Goal: Task Accomplishment & Management: Manage account settings

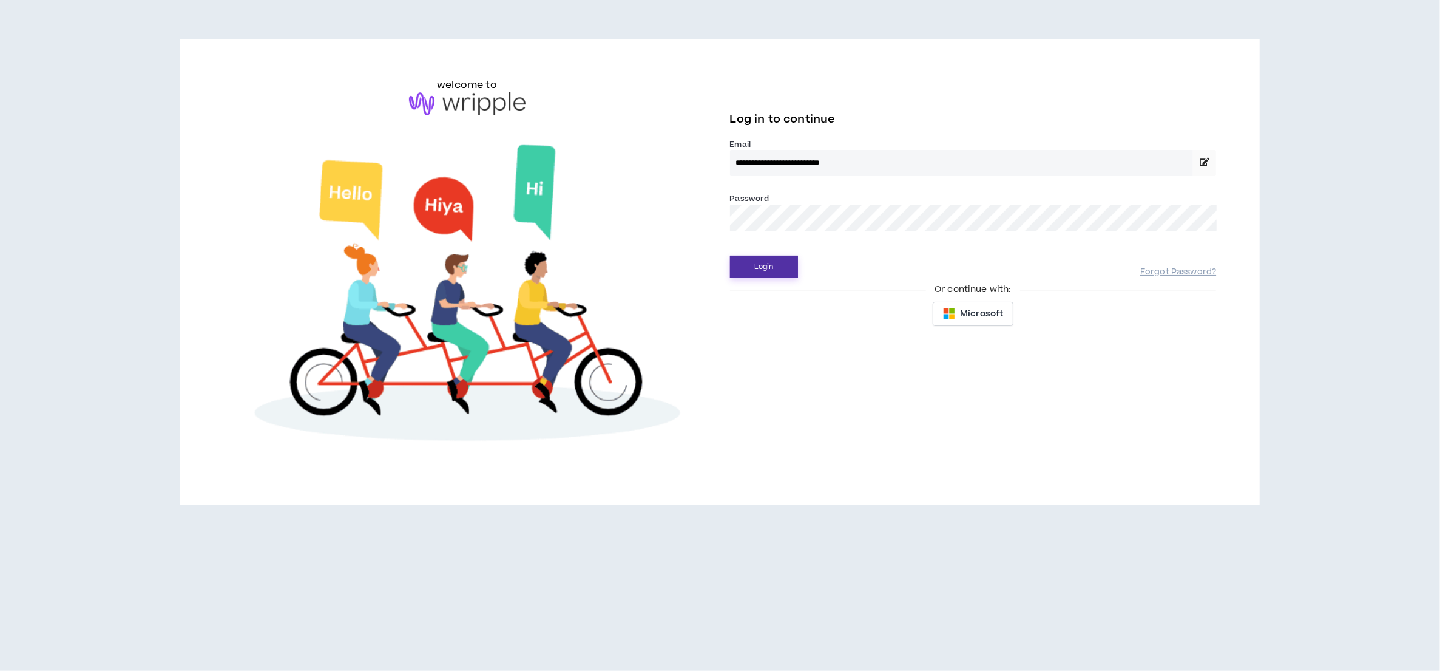
click at [765, 268] on button "Login" at bounding box center [764, 267] width 68 height 22
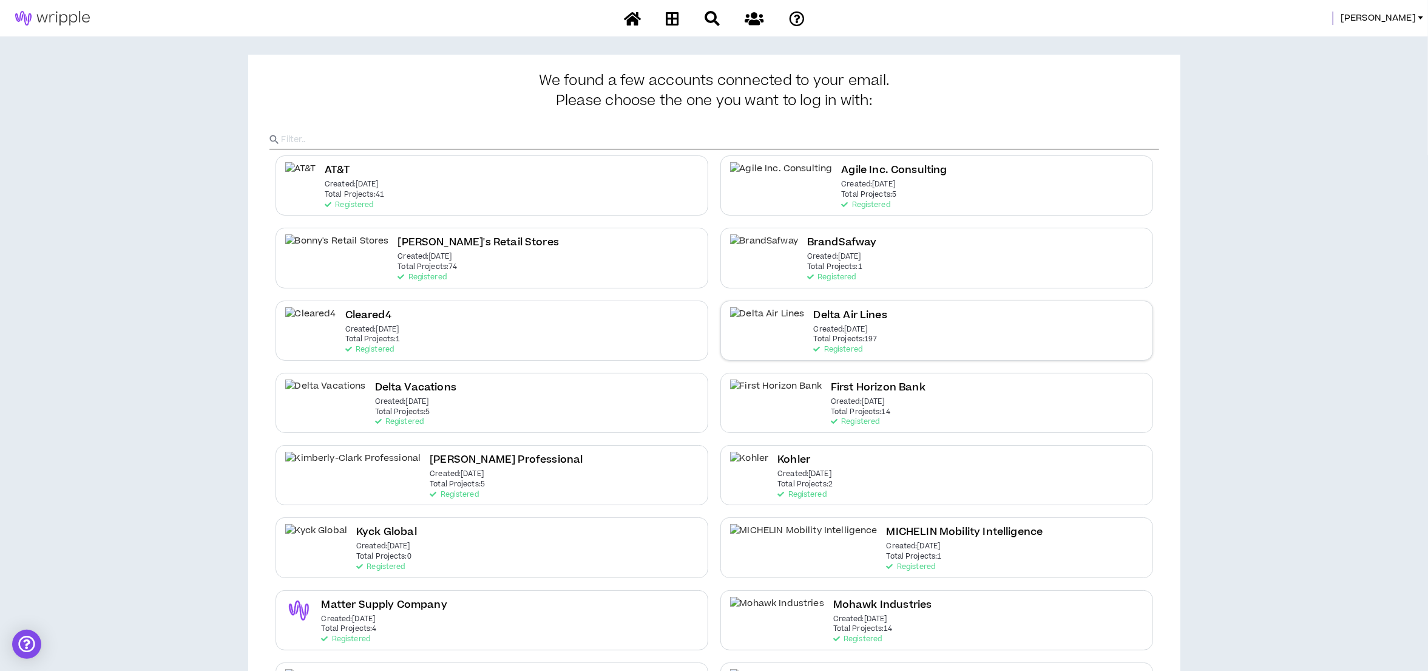
click at [814, 324] on h2 "Delta Air Lines" at bounding box center [850, 315] width 73 height 16
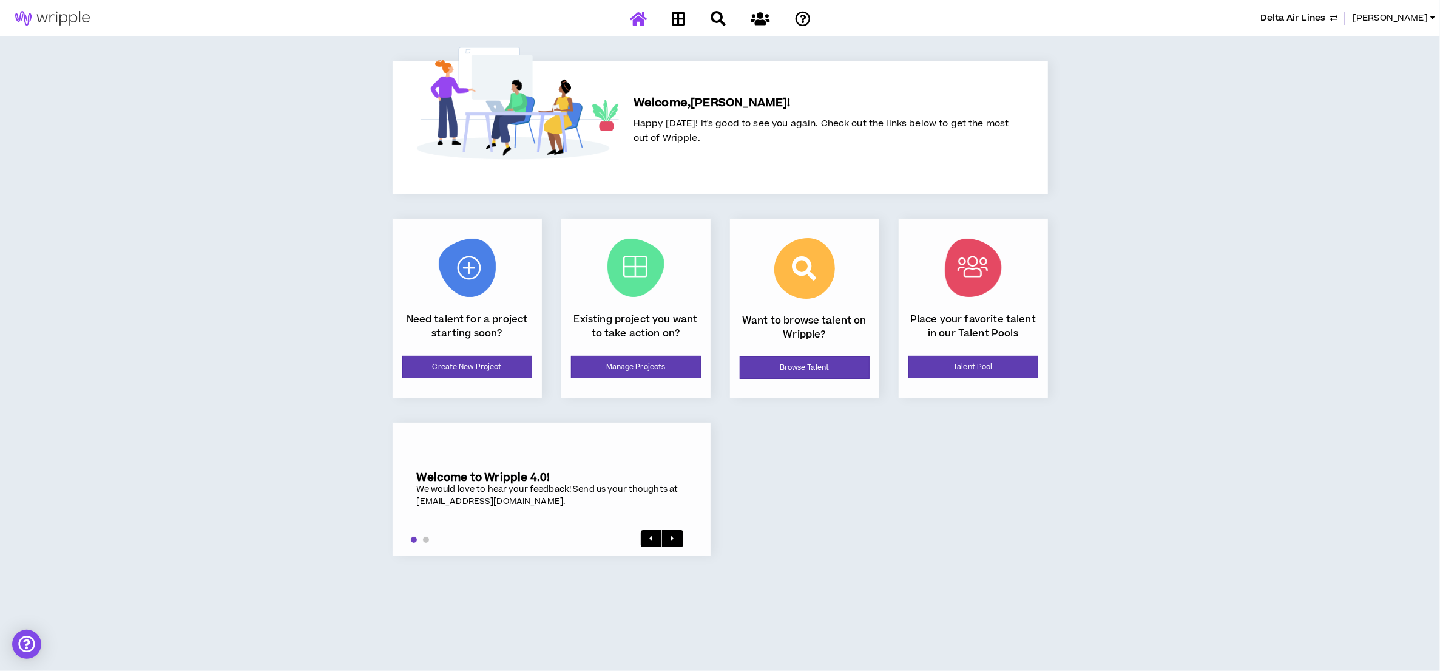
click at [1326, 22] on span "Delta Air Lines" at bounding box center [1293, 18] width 65 height 13
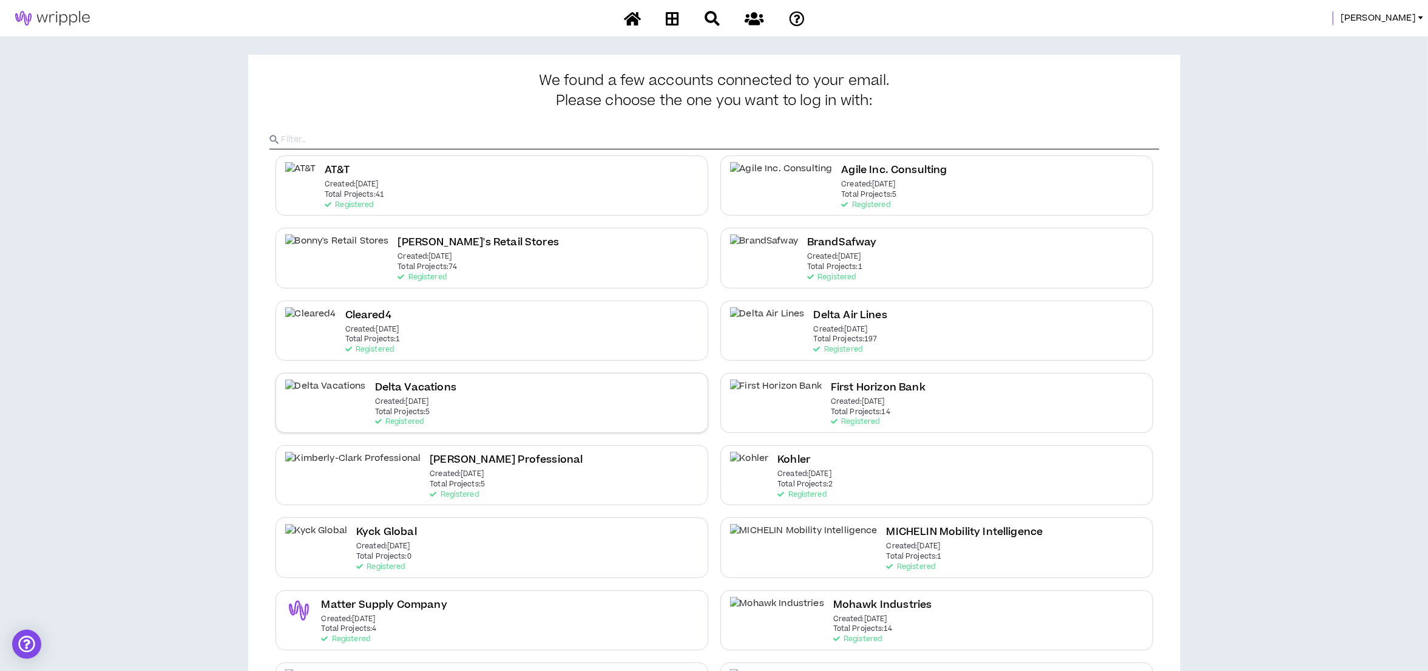
click at [375, 394] on h2 "Delta Vacations" at bounding box center [415, 387] width 81 height 16
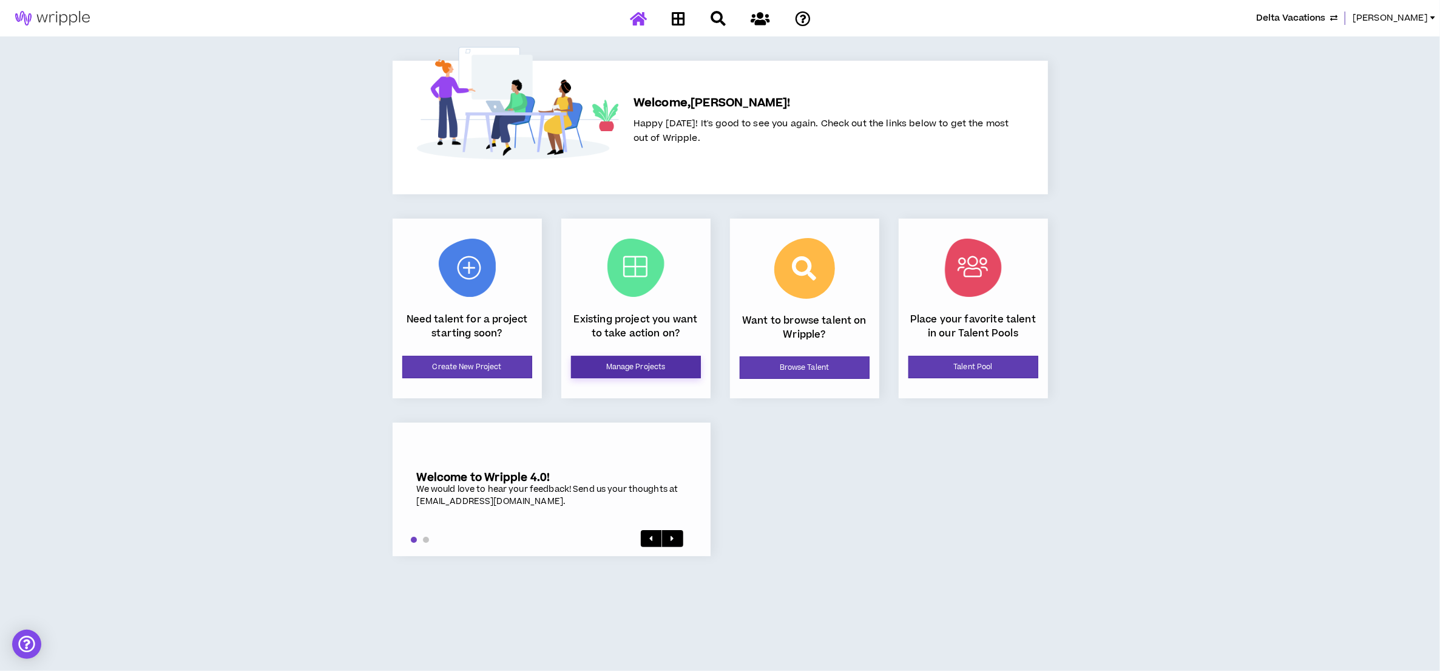
click at [674, 373] on link "Manage Projects" at bounding box center [636, 367] width 130 height 22
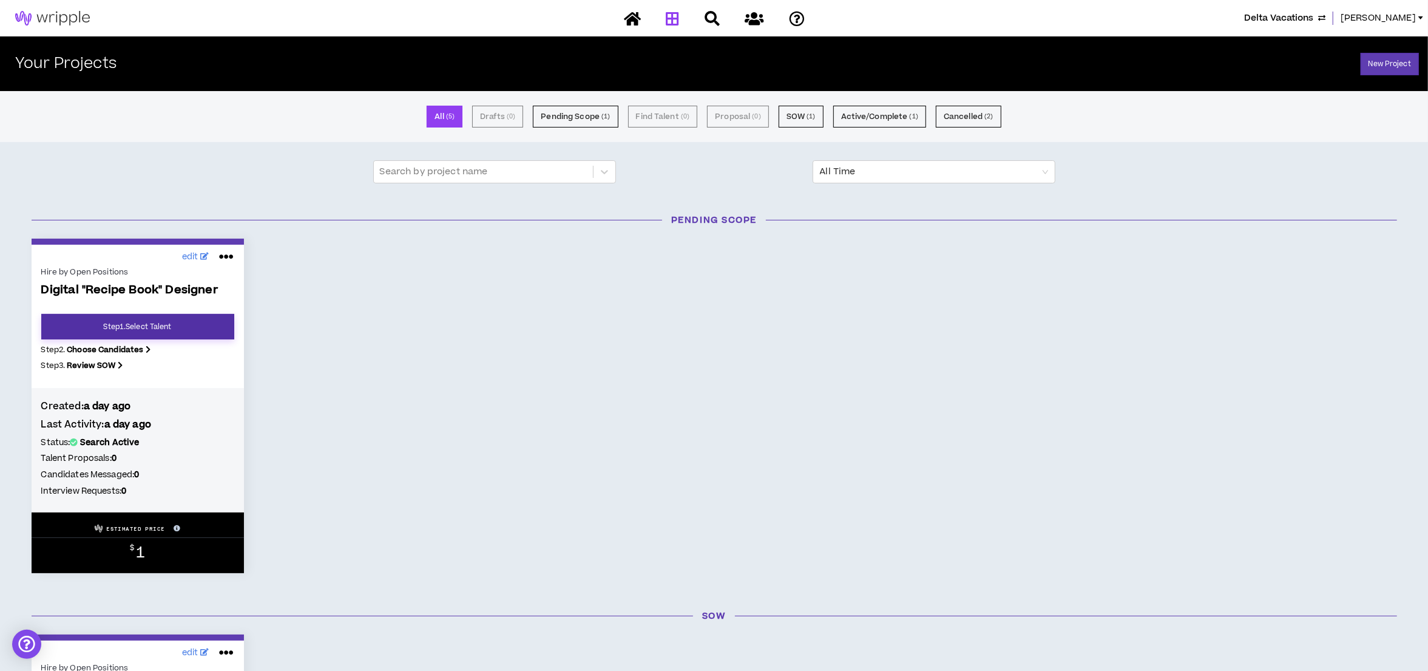
click at [147, 328] on link "Step 1 . Select Talent" at bounding box center [137, 326] width 193 height 25
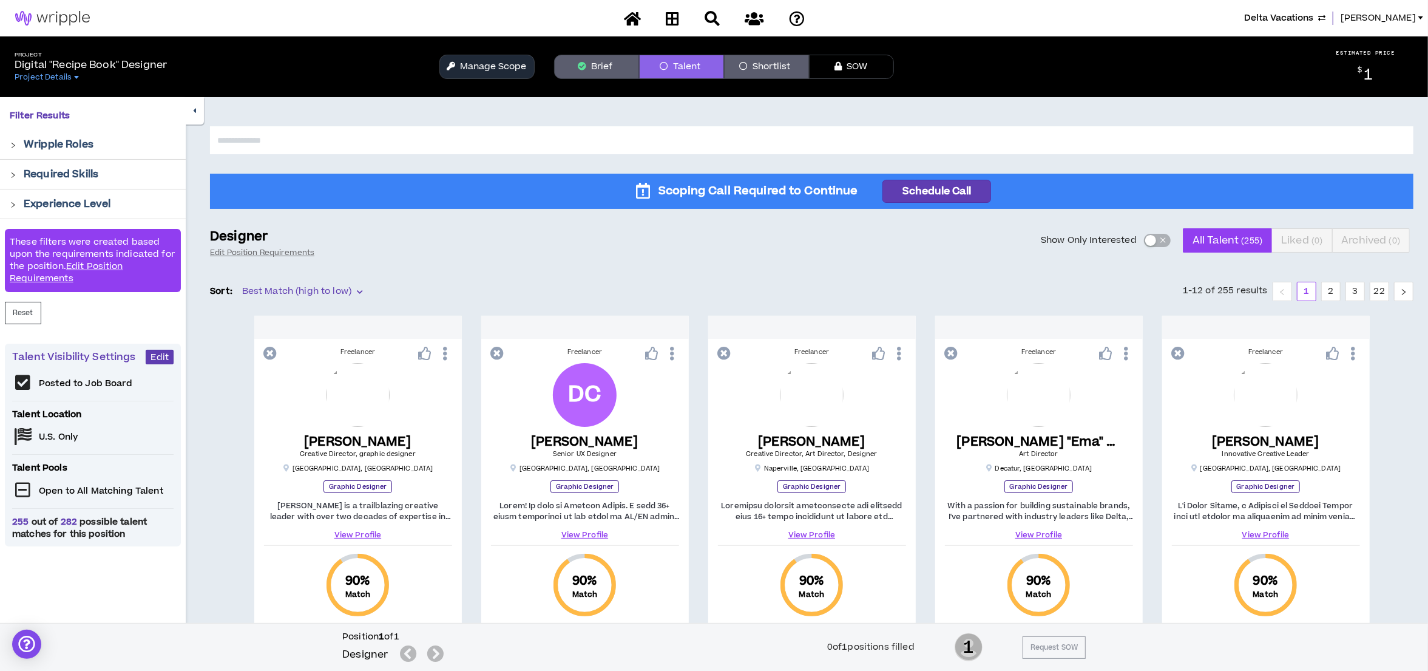
click at [1148, 242] on div "button" at bounding box center [1150, 240] width 11 height 11
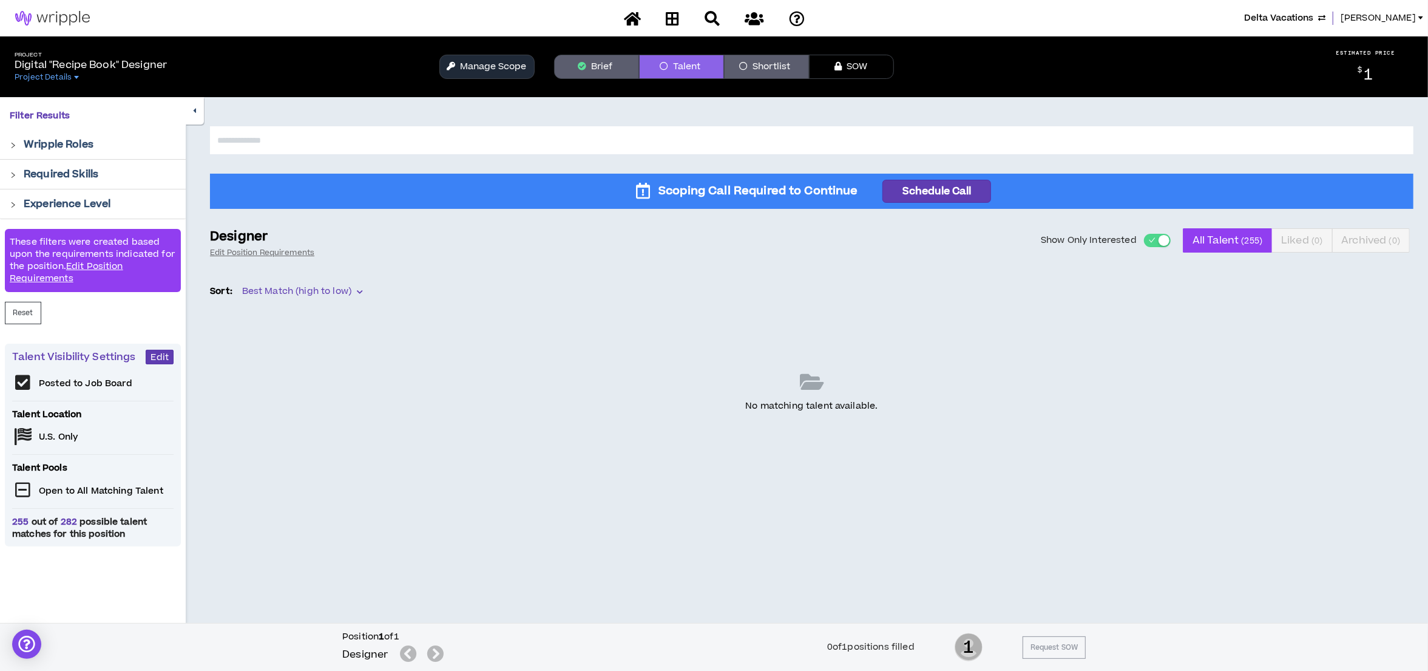
click at [1160, 241] on div "button" at bounding box center [1164, 240] width 11 height 11
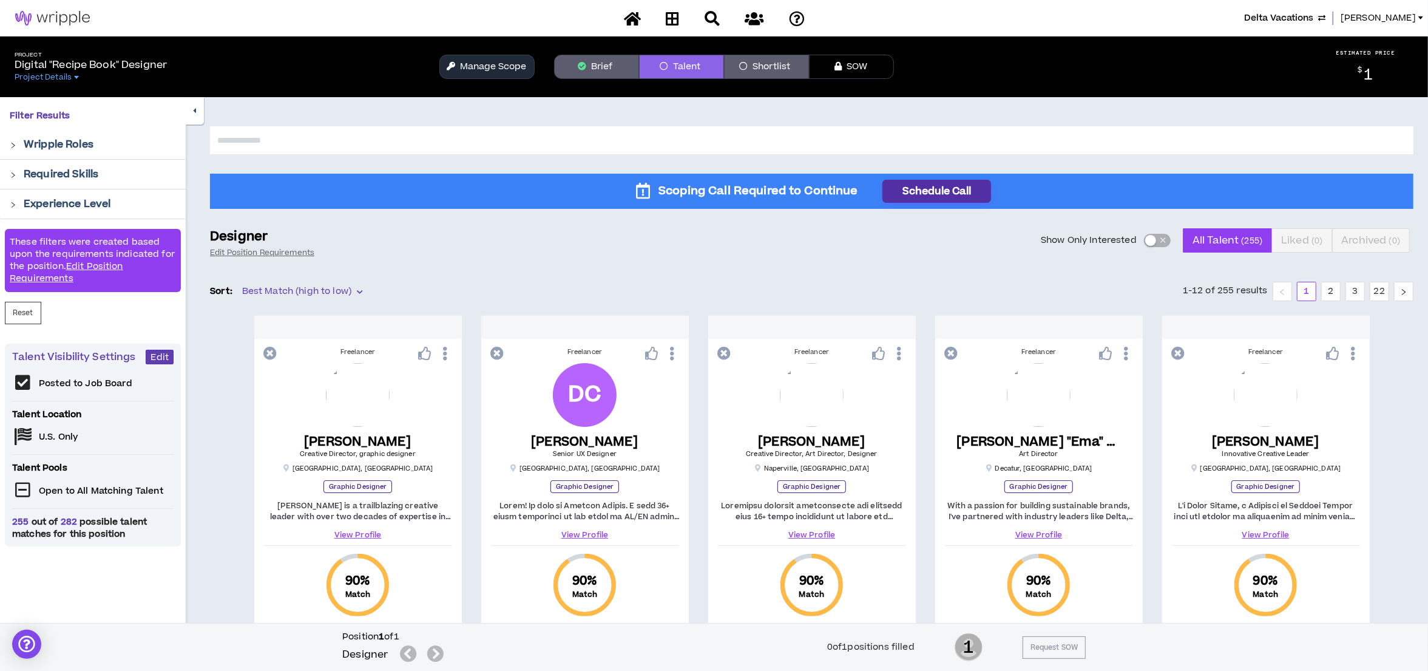
click at [946, 195] on button "Schedule Call" at bounding box center [937, 191] width 109 height 23
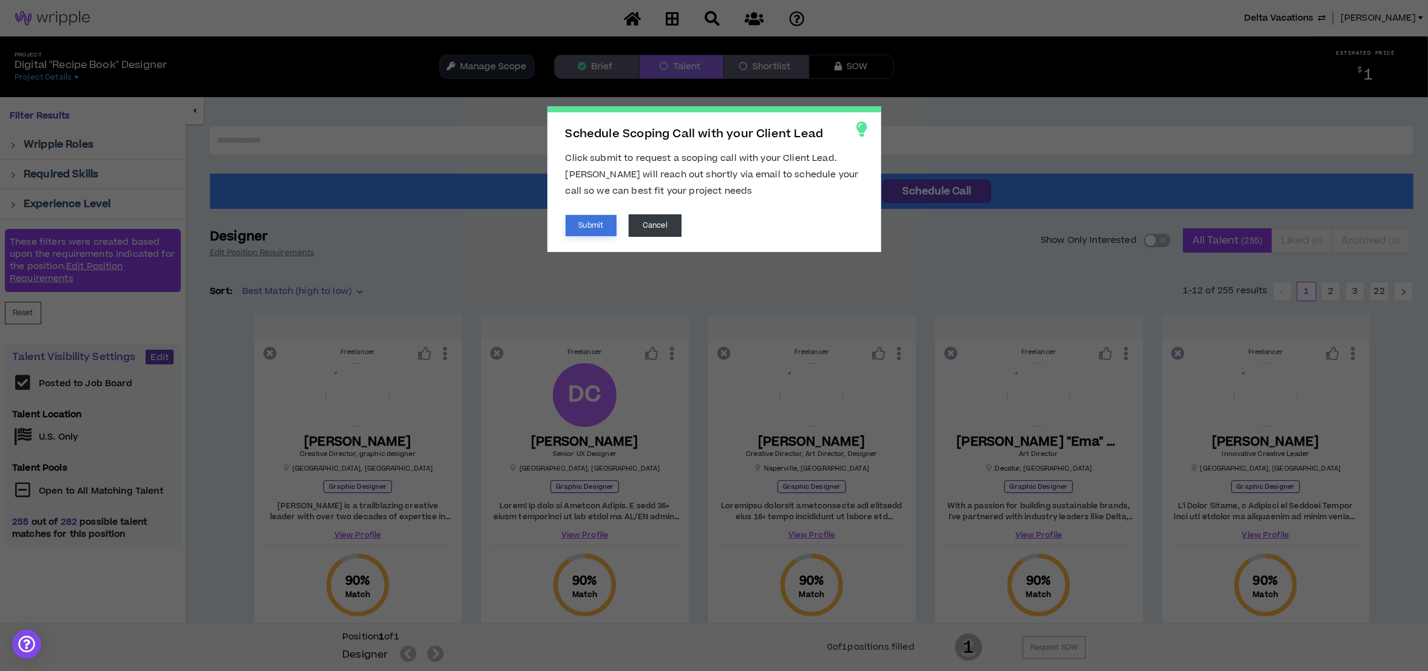
click at [586, 226] on button "Submit" at bounding box center [592, 225] width 52 height 21
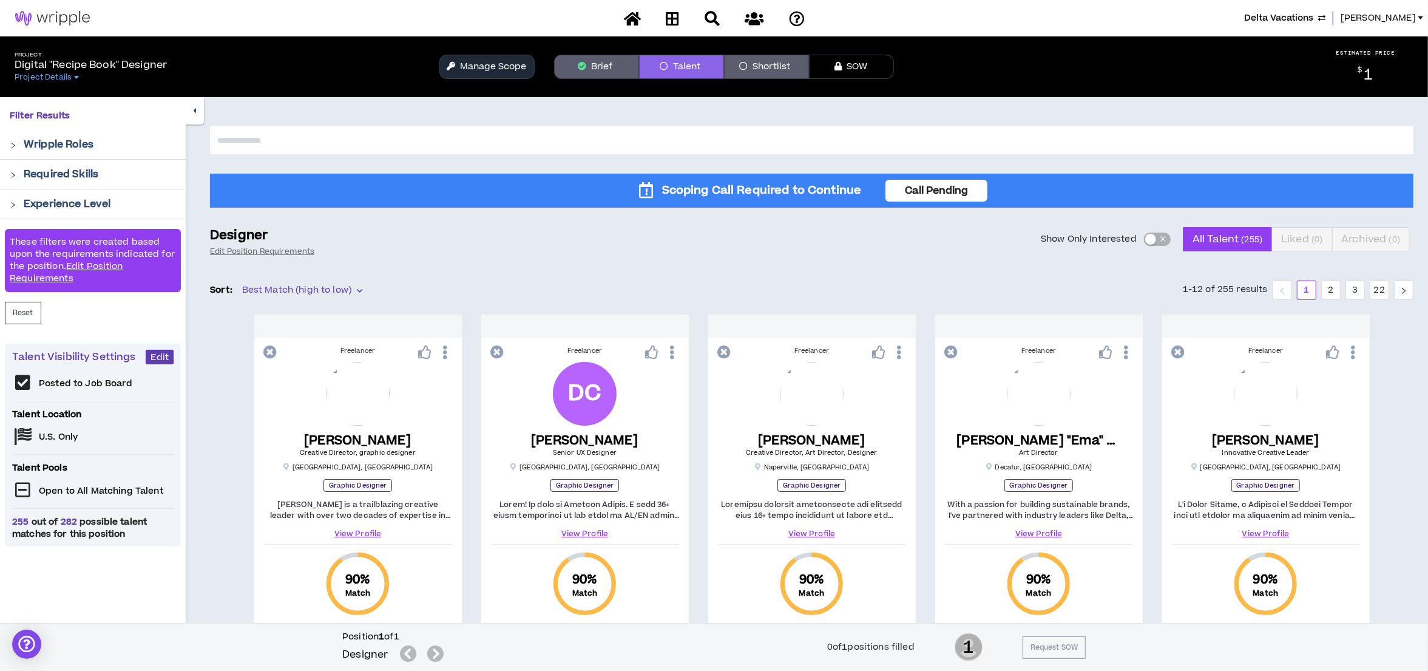
click at [477, 71] on button "Manage Scope" at bounding box center [486, 67] width 95 height 24
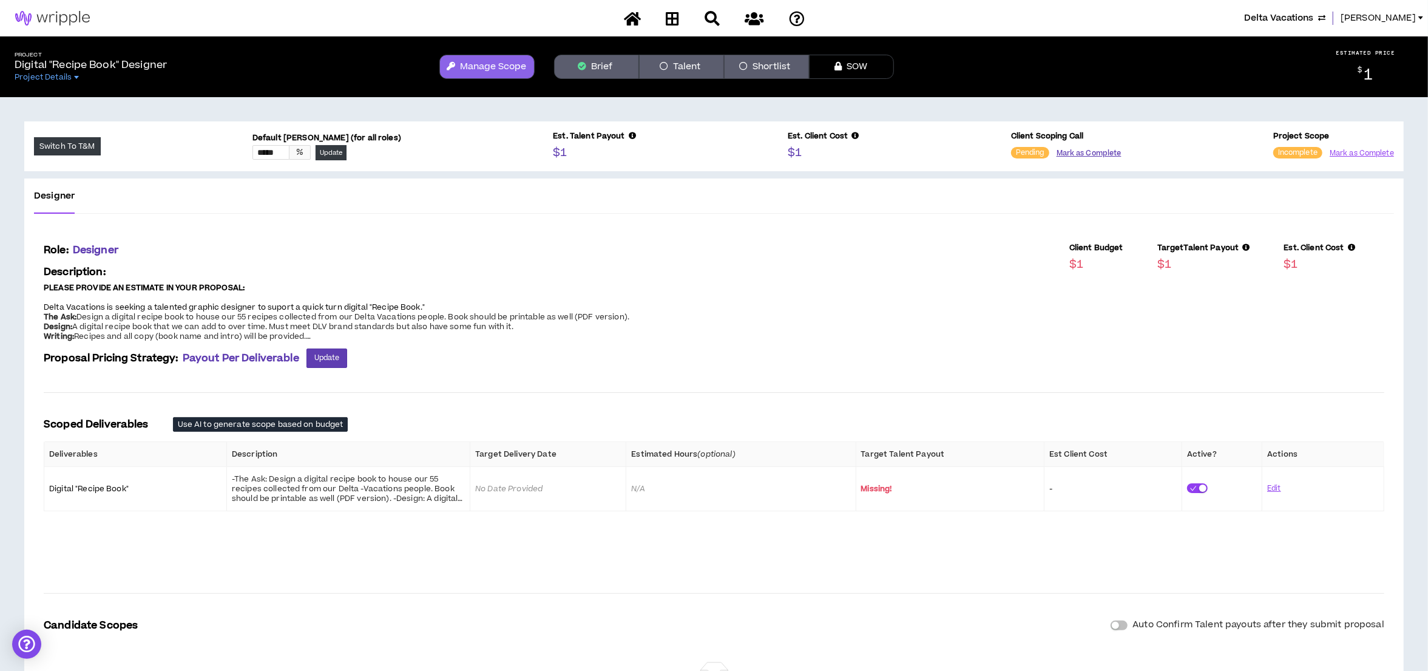
click at [1096, 149] on button "Mark as Complete" at bounding box center [1089, 153] width 65 height 12
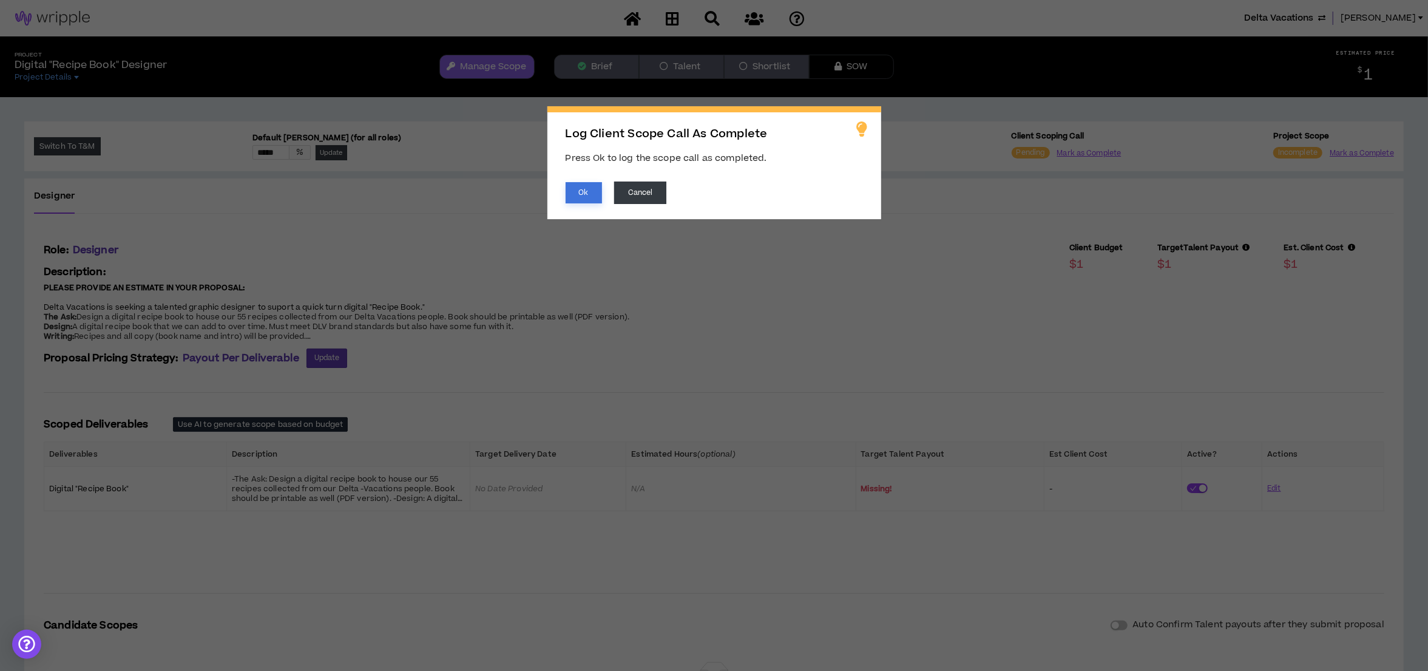
click at [578, 191] on button "Ok" at bounding box center [584, 192] width 36 height 21
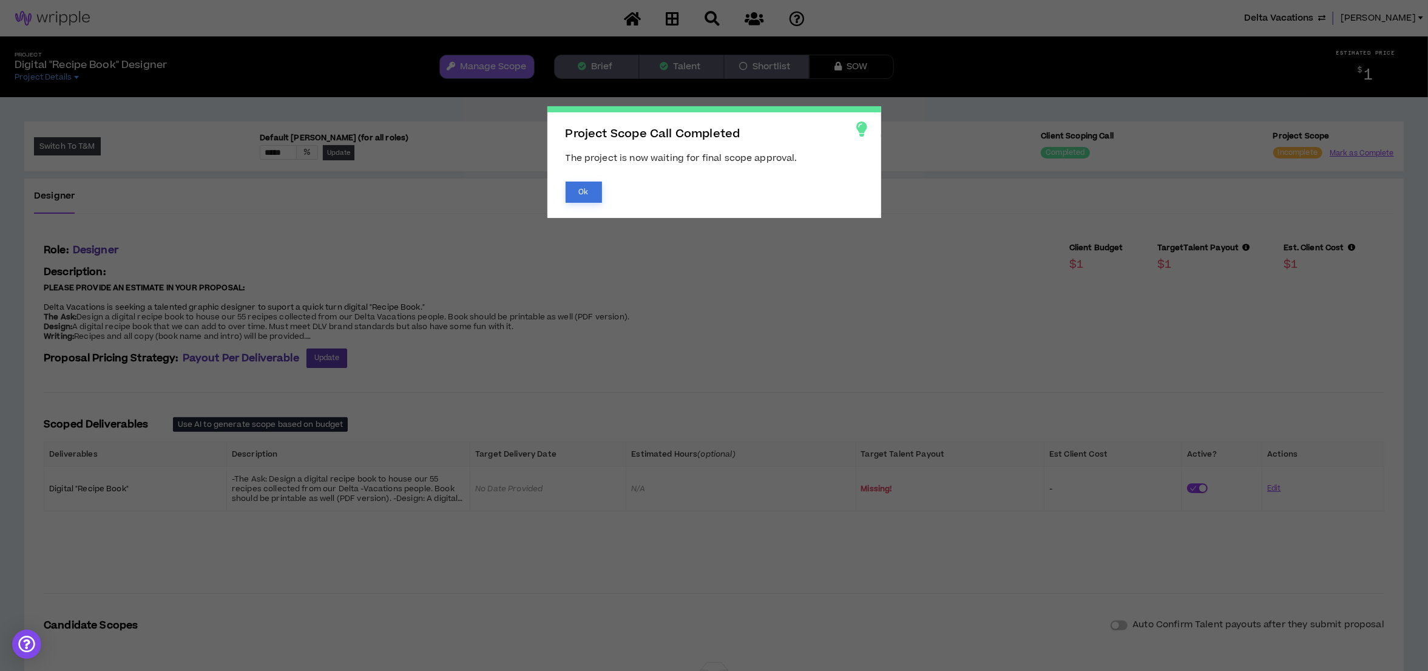
click at [578, 191] on button "Ok" at bounding box center [584, 191] width 36 height 21
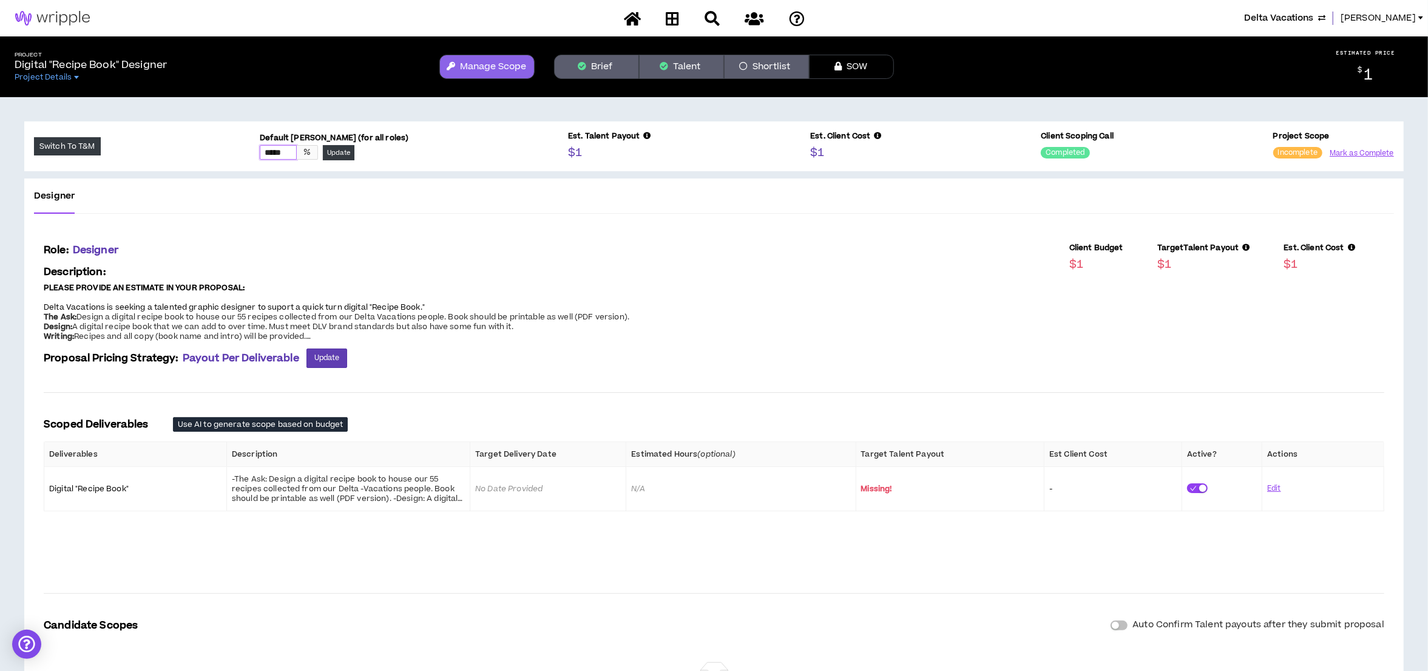
drag, startPoint x: 294, startPoint y: 154, endPoint x: 253, endPoint y: 158, distance: 41.5
click at [253, 158] on div "Switch To T&M Default Percent Markup (for all roles) ***** % Update Est. Talent…" at bounding box center [714, 146] width 1380 height 50
type input "*****"
click at [430, 266] on p "Description:" at bounding box center [337, 272] width 586 height 15
click at [338, 153] on button "Update" at bounding box center [339, 152] width 32 height 15
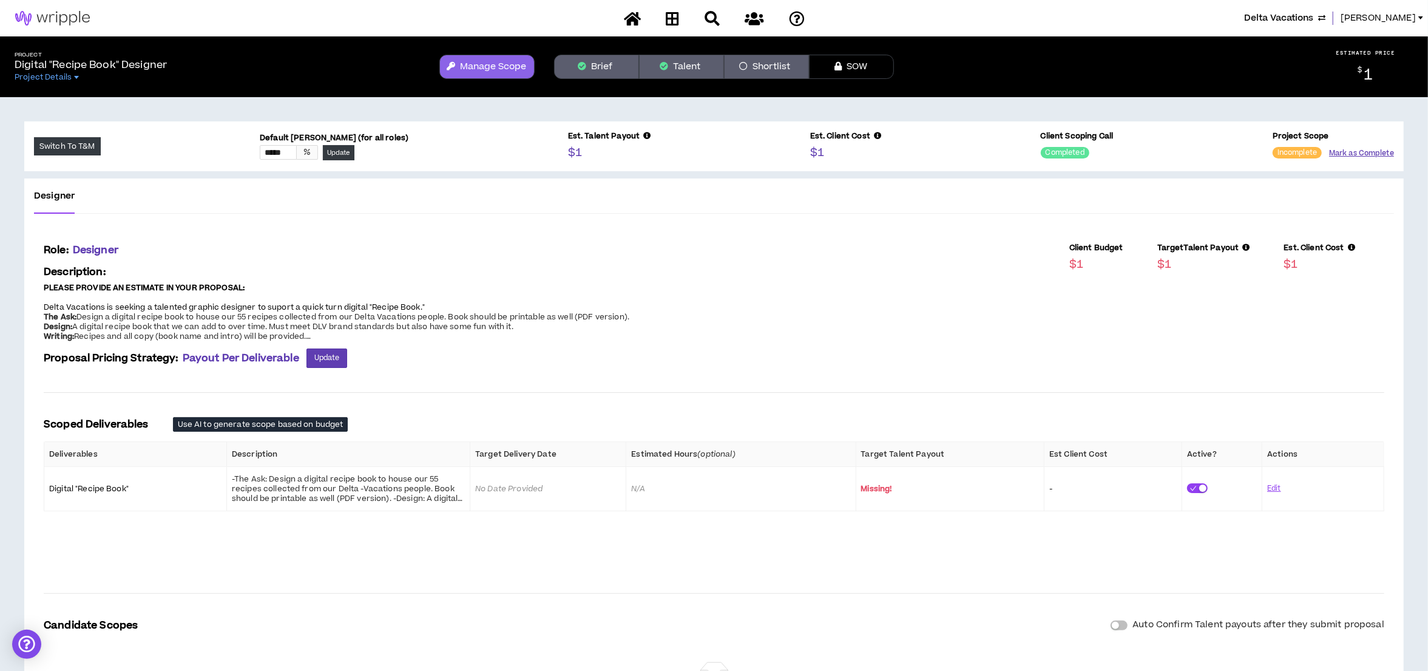
click at [1380, 152] on button "Mark as Complete" at bounding box center [1361, 153] width 65 height 12
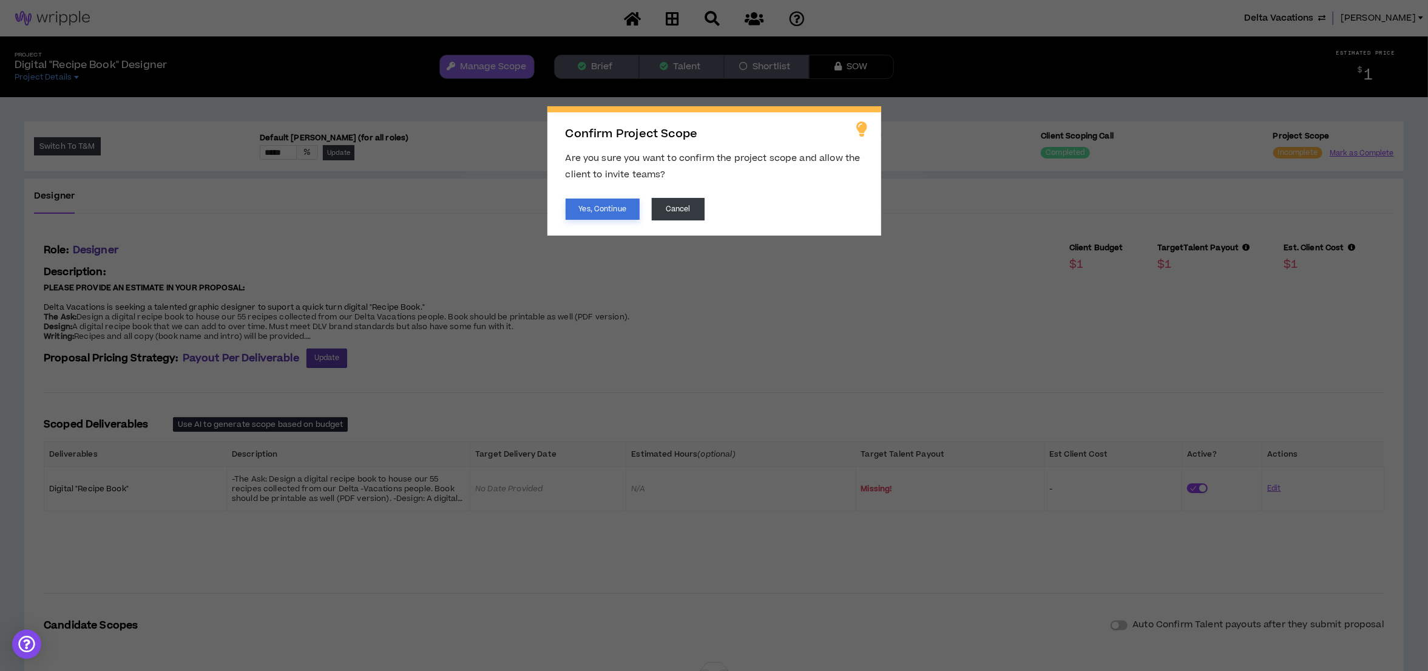
click at [620, 211] on button "Yes, Continue" at bounding box center [603, 208] width 74 height 21
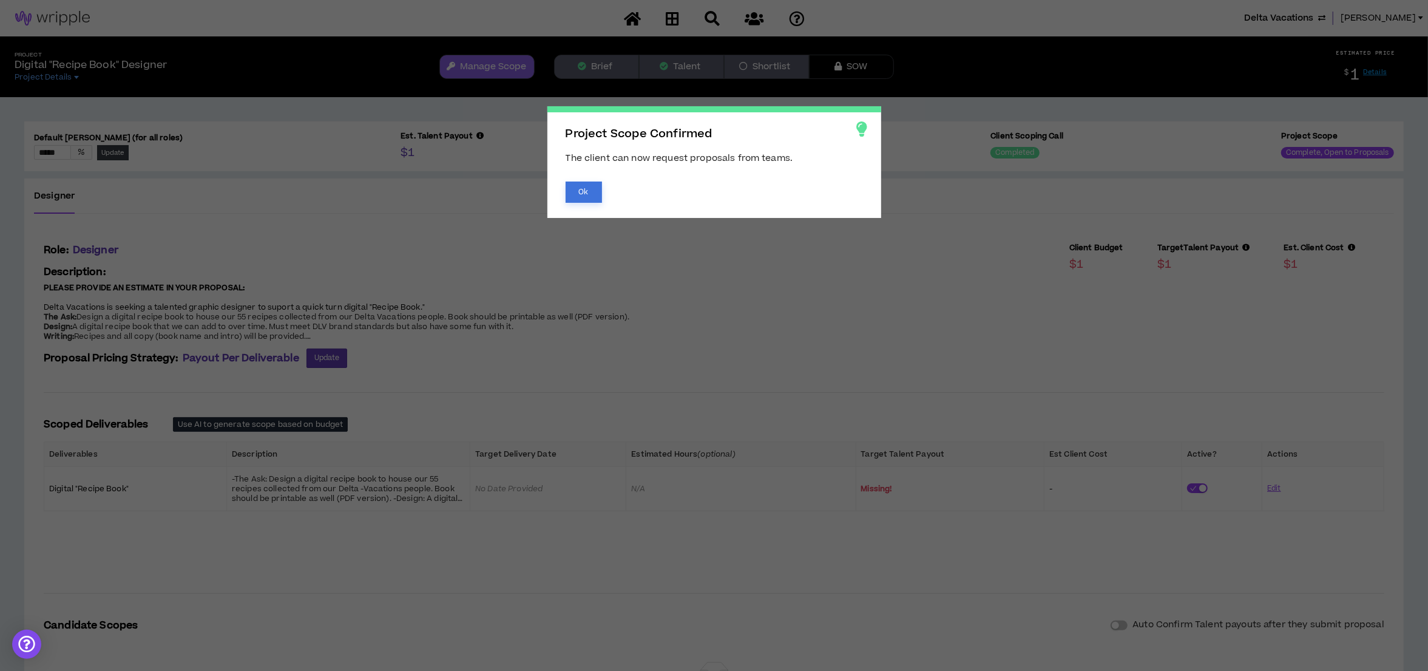
click at [585, 195] on button "Ok" at bounding box center [584, 191] width 36 height 21
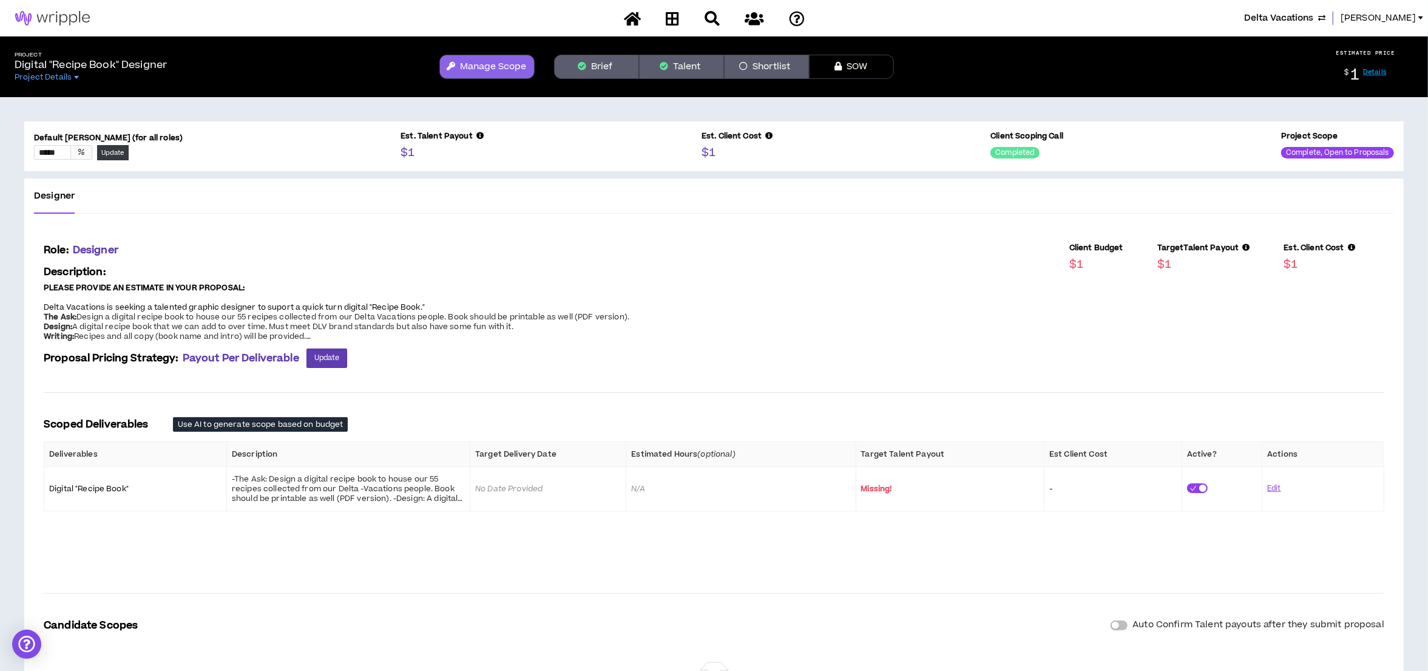
click at [688, 68] on button "Talent" at bounding box center [681, 67] width 85 height 24
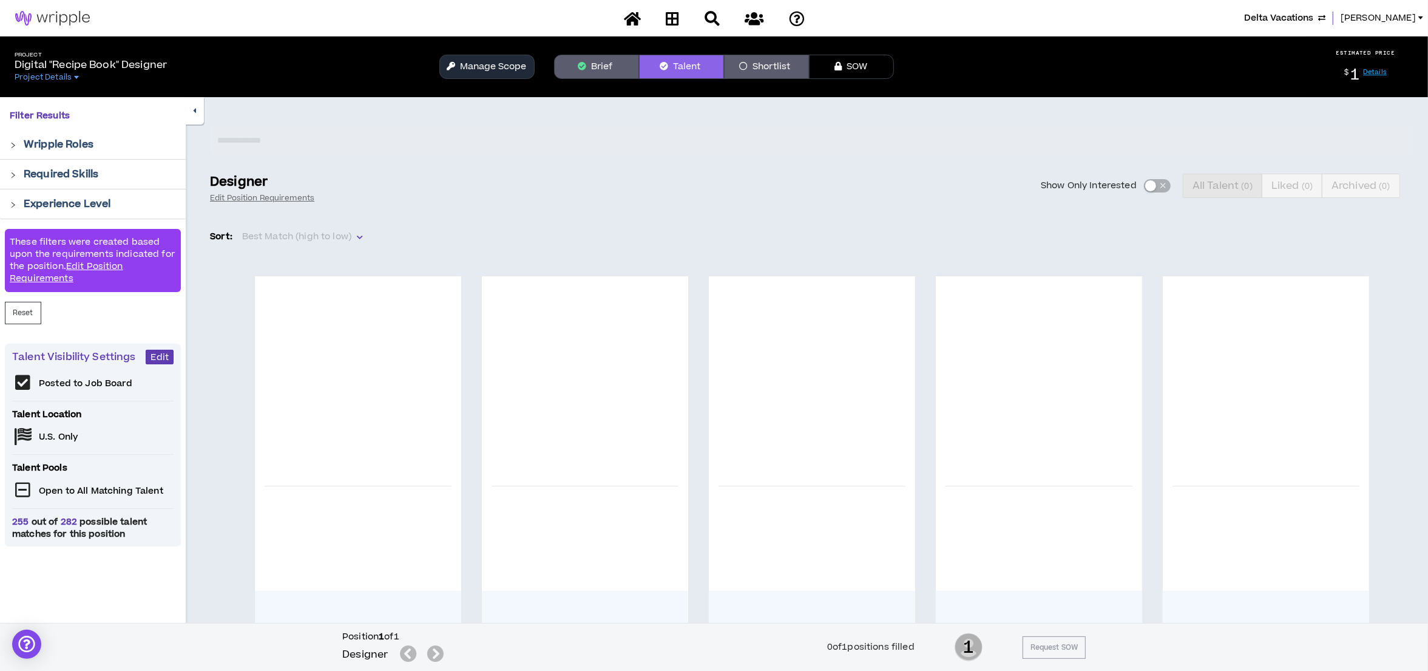
click at [585, 73] on button "Brief" at bounding box center [596, 67] width 85 height 24
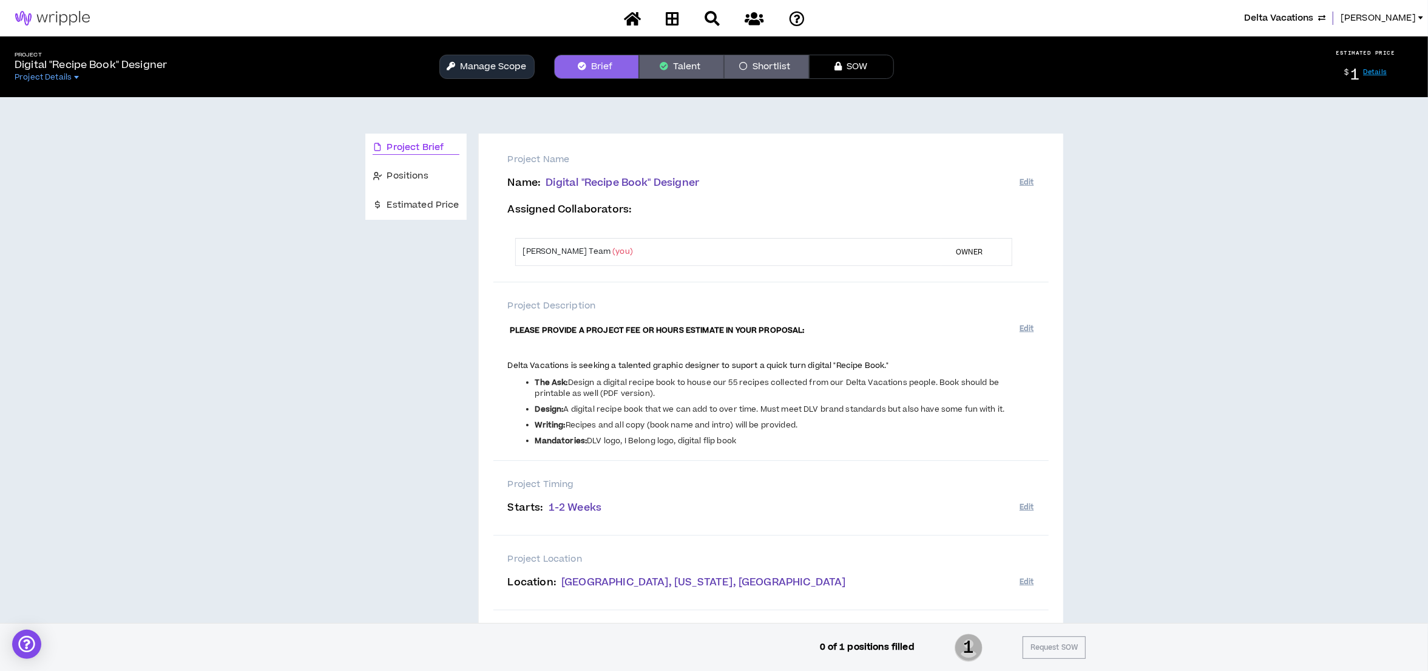
click at [686, 55] on button "Talent" at bounding box center [681, 67] width 85 height 24
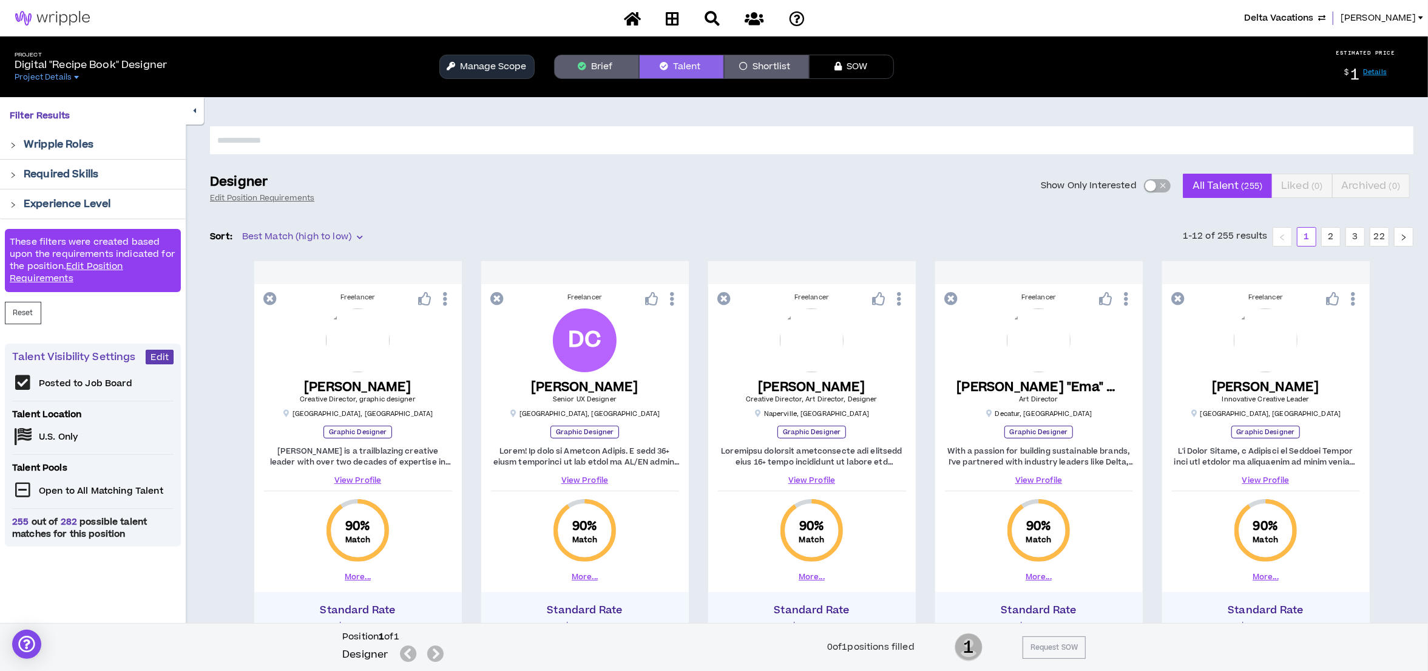
click at [607, 64] on button "Brief" at bounding box center [596, 67] width 85 height 24
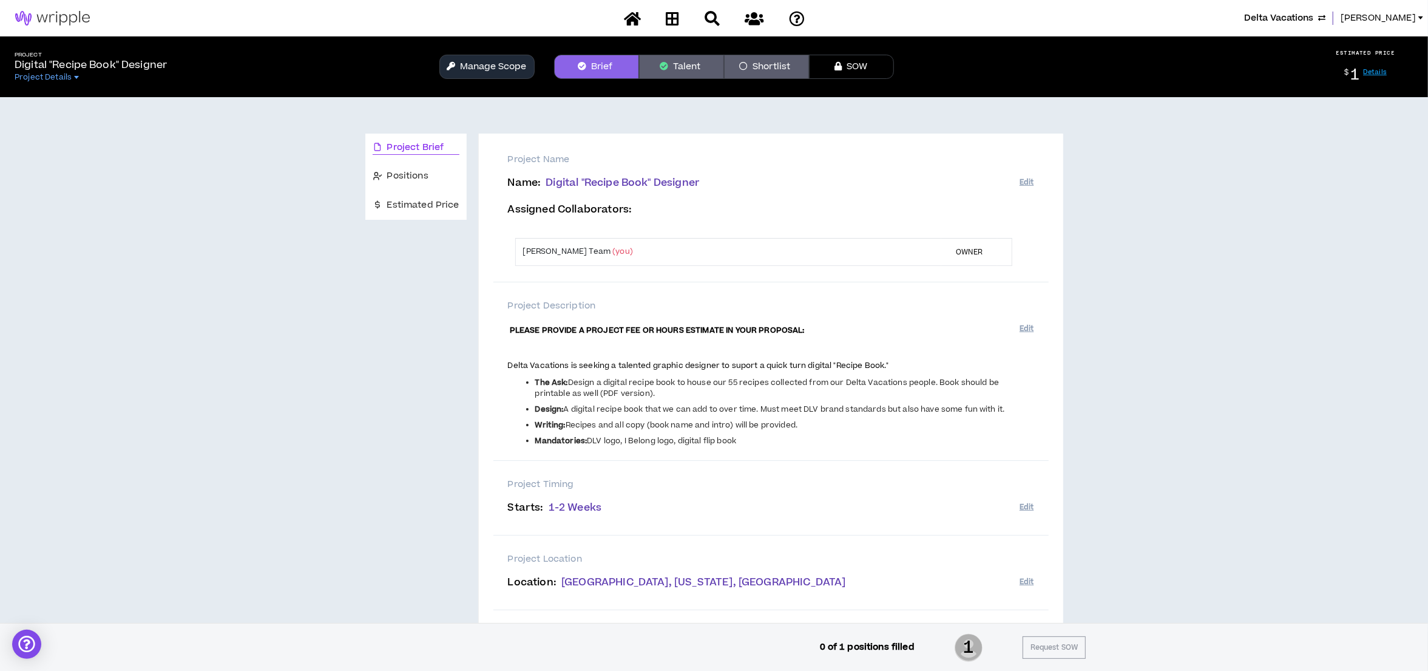
click at [1312, 15] on span "Delta Vacations" at bounding box center [1278, 18] width 69 height 13
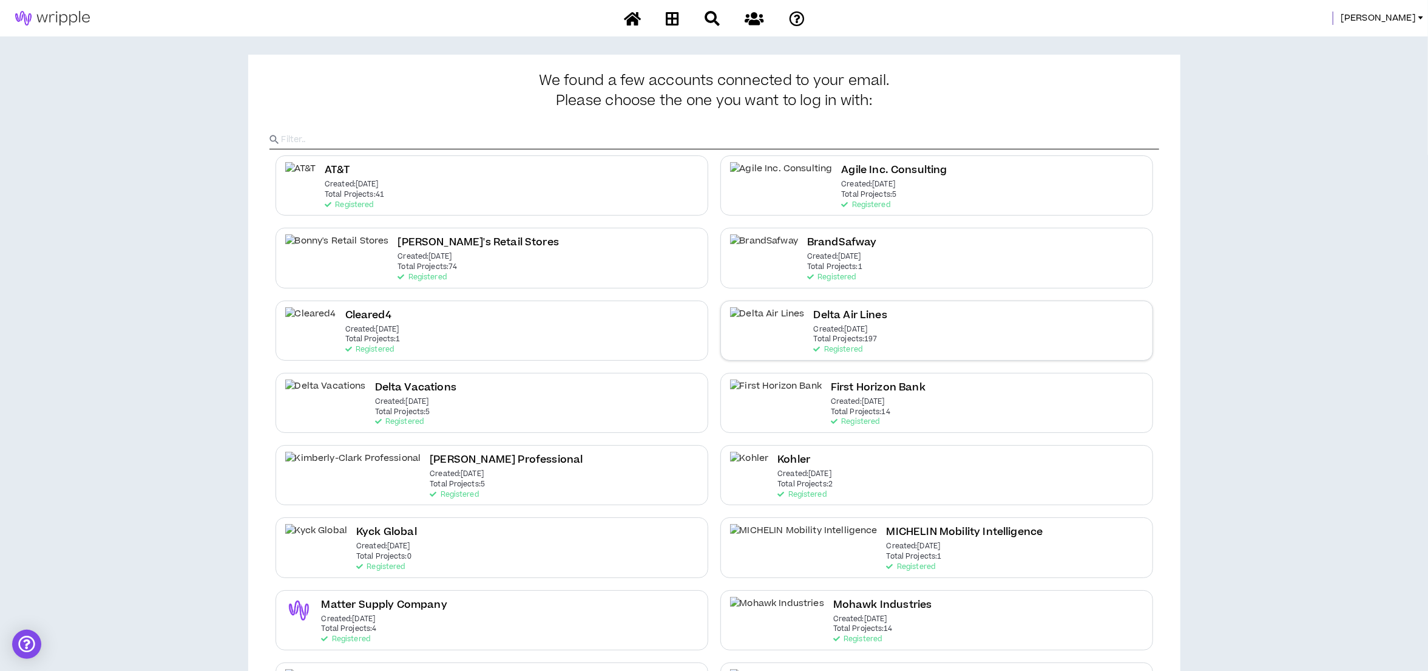
click at [831, 318] on h2 "Delta Air Lines" at bounding box center [850, 315] width 73 height 16
